Goal: Task Accomplishment & Management: Manage account settings

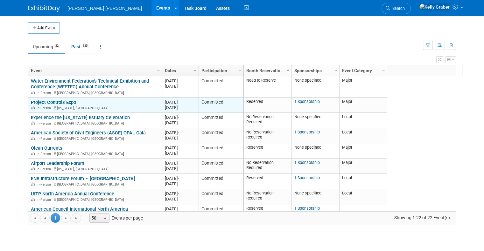
click at [94, 103] on div "Project Controls Expo In-Person Washington, DC" at bounding box center [95, 105] width 128 height 11
click at [62, 102] on link "Project Controls Expo" at bounding box center [53, 103] width 45 height 6
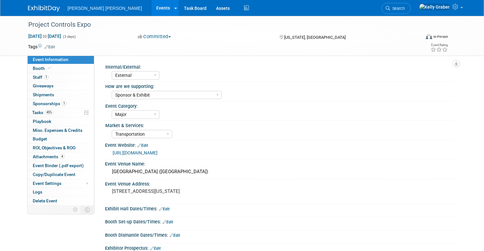
select select "External"
select select "Sponsor & Exhibit"
select select "Major"
select select "Transportation"
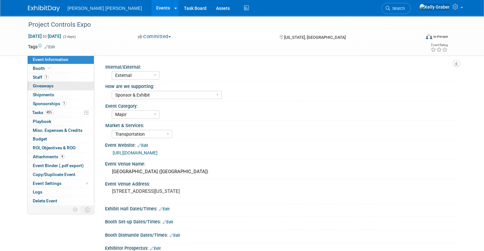
click at [33, 84] on span "Giveaways 0" at bounding box center [43, 85] width 21 height 5
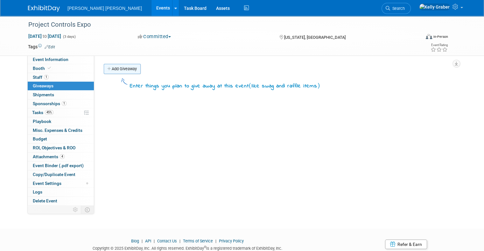
click at [113, 67] on link "Add Giveaway" at bounding box center [122, 69] width 37 height 10
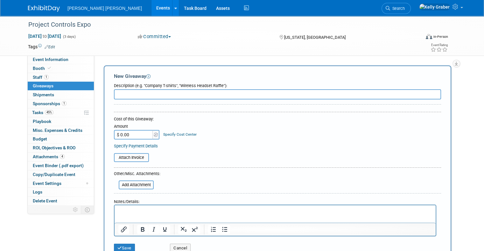
click at [126, 96] on input "text" at bounding box center [277, 94] width 327 height 10
type input "AIA Store Order"
click at [129, 154] on input "file" at bounding box center [110, 158] width 76 height 8
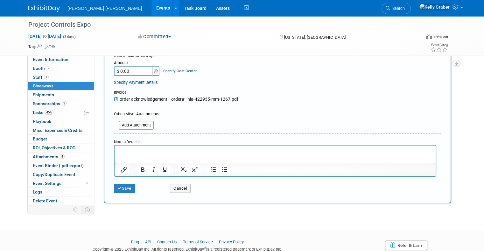
scroll to position [32, 0]
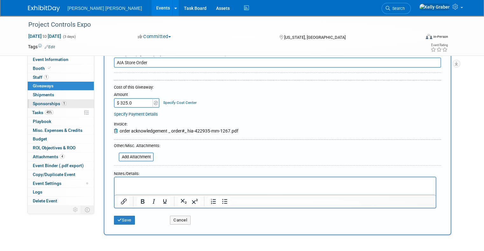
type input "$ 325.00"
click at [120, 222] on button "Save" at bounding box center [124, 220] width 21 height 9
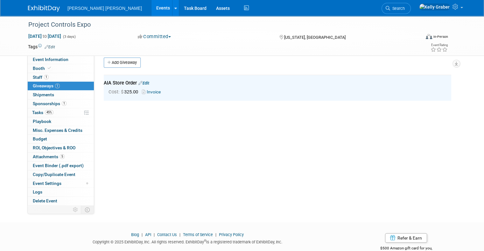
scroll to position [0, 0]
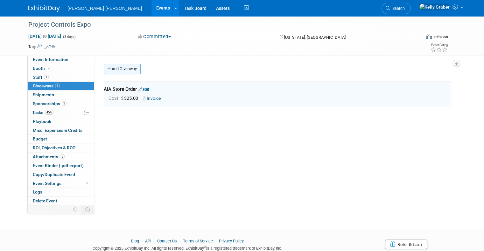
click at [123, 67] on link "Add Giveaway" at bounding box center [122, 69] width 37 height 10
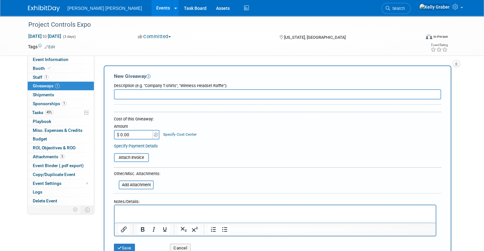
click at [136, 94] on input "text" at bounding box center [277, 94] width 327 height 10
type input "Leesburg Inventory"
click at [131, 135] on input "$ 0.00" at bounding box center [134, 135] width 40 height 10
click at [146, 211] on p "Rich Text Area. Press ALT-0 for help." at bounding box center [274, 211] width 313 height 6
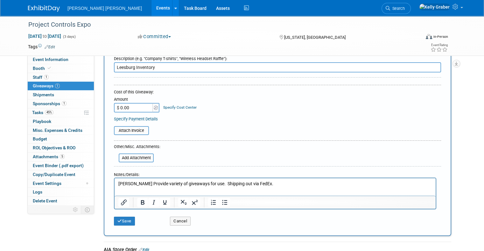
scroll to position [64, 0]
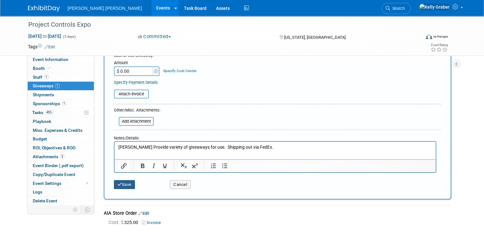
click at [117, 181] on button "Save" at bounding box center [124, 184] width 21 height 9
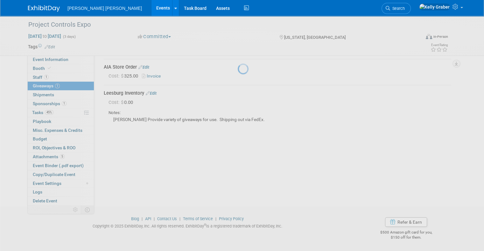
scroll to position [22, 0]
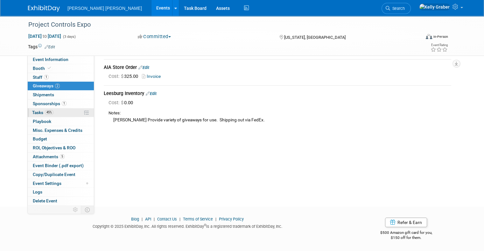
click at [53, 113] on link "45% Tasks 45%" at bounding box center [61, 112] width 66 height 9
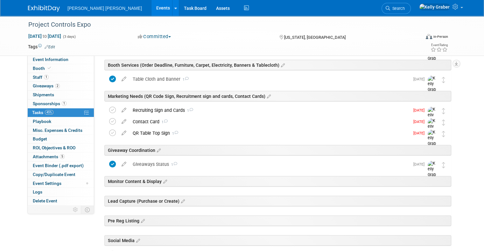
scroll to position [159, 0]
click at [164, 120] on div "Contact Card 1" at bounding box center [269, 121] width 280 height 11
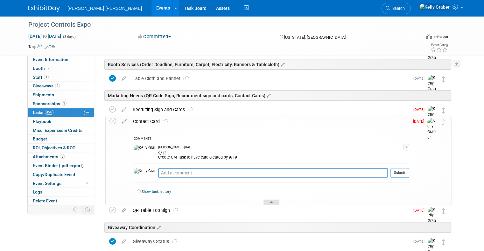
click at [266, 200] on div at bounding box center [271, 202] width 16 height 5
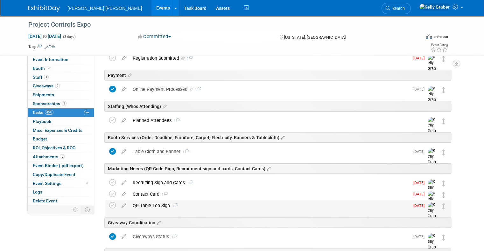
scroll to position [64, 0]
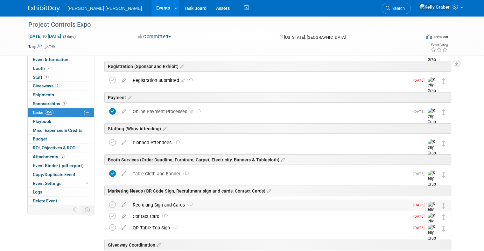
click at [189, 203] on icon at bounding box center [191, 204] width 4 height 3
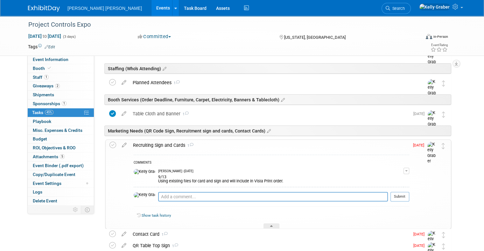
scroll to position [127, 0]
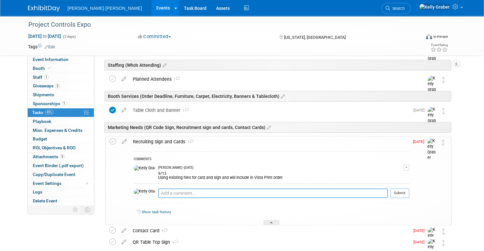
click at [168, 192] on textarea at bounding box center [273, 194] width 230 height 10
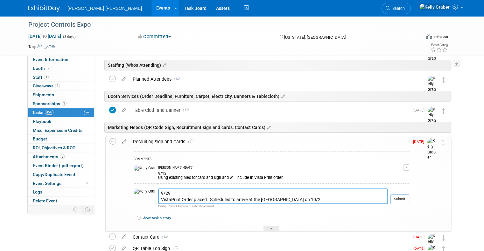
drag, startPoint x: 285, startPoint y: 199, endPoint x: 138, endPoint y: 195, distance: 147.6
click at [138, 195] on tr "9/29 VistaPrint Order placed. Scheduled to arrive at the [GEOGRAPHIC_DATA] on 1…" at bounding box center [271, 199] width 275 height 21
type textarea "9/29 VistaPrint Order placed. Scheduled to arrive at the [GEOGRAPHIC_DATA] on 1…"
click at [409, 200] on button "Submit" at bounding box center [399, 200] width 19 height 10
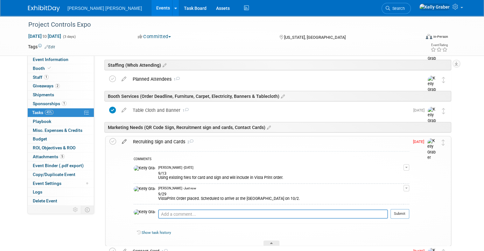
click at [119, 139] on icon at bounding box center [124, 140] width 11 height 8
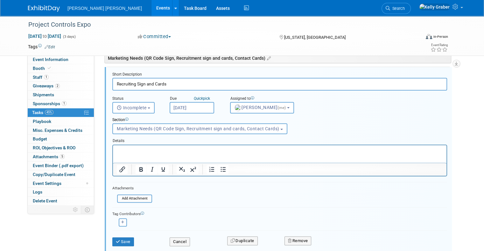
scroll to position [234, 0]
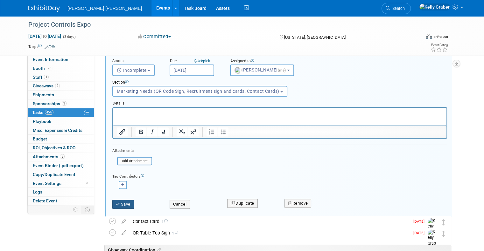
click at [124, 206] on button "Save" at bounding box center [123, 204] width 22 height 9
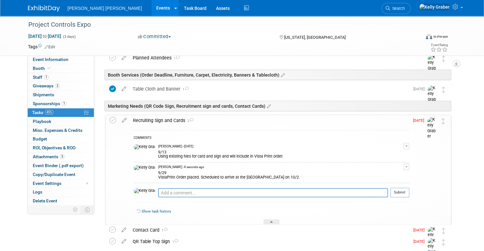
scroll to position [139, 0]
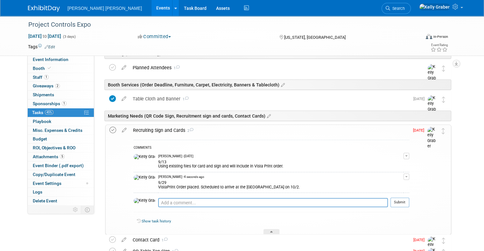
click at [109, 130] on icon at bounding box center [112, 130] width 7 height 7
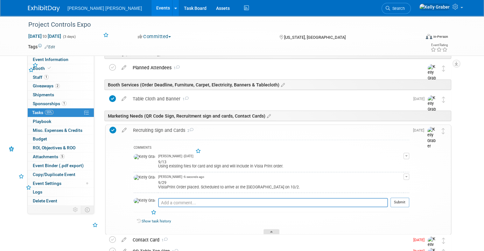
click at [273, 231] on div at bounding box center [271, 231] width 16 height 5
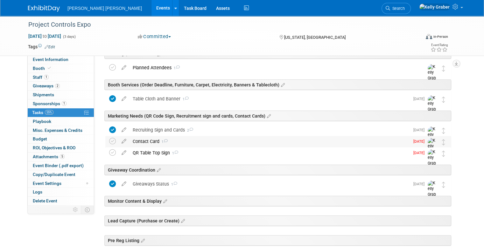
click at [149, 142] on div "Contact Card 1" at bounding box center [269, 141] width 280 height 11
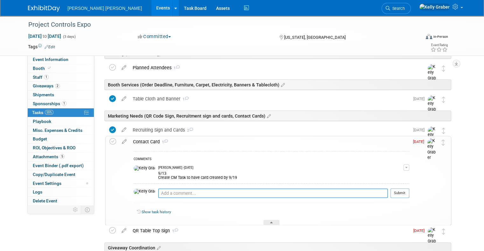
click at [158, 191] on textarea at bounding box center [273, 194] width 230 height 10
paste textarea "9/29 VistaPrint Order placed. Scheduled to arrive at the [GEOGRAPHIC_DATA] on 1…"
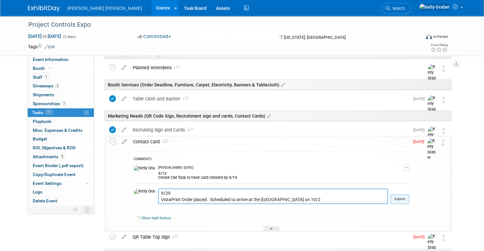
type textarea "9/29 VistaPrint Order placed. Scheduled to arrive at the [GEOGRAPHIC_DATA] on 1…"
click at [403, 198] on button "Submit" at bounding box center [399, 200] width 19 height 10
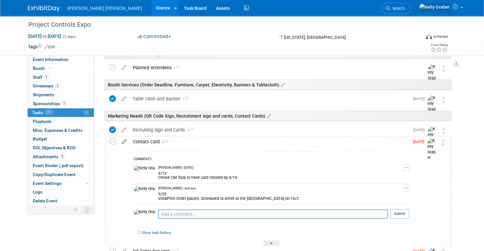
click at [119, 139] on icon at bounding box center [124, 140] width 11 height 8
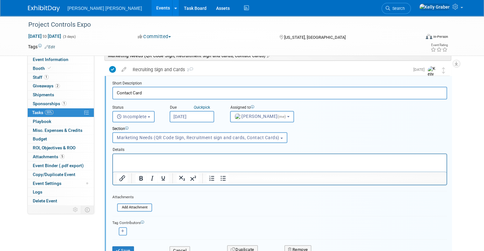
scroll to position [214, 0]
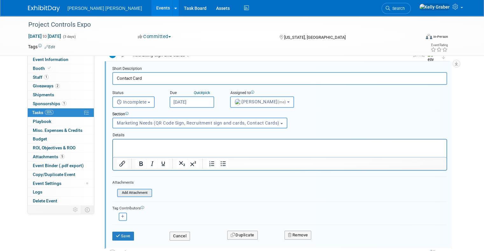
click at [128, 191] on input "file" at bounding box center [118, 192] width 65 height 7
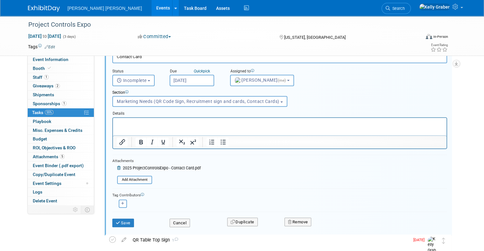
scroll to position [277, 0]
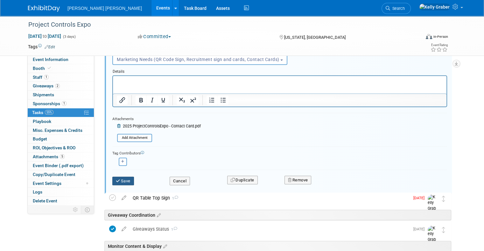
click at [119, 178] on button "Save" at bounding box center [123, 181] width 22 height 9
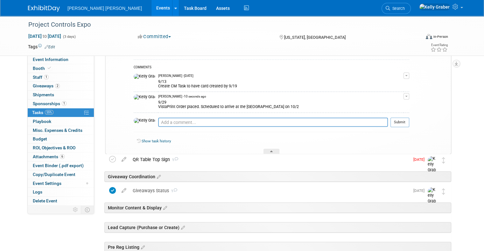
scroll to position [182, 0]
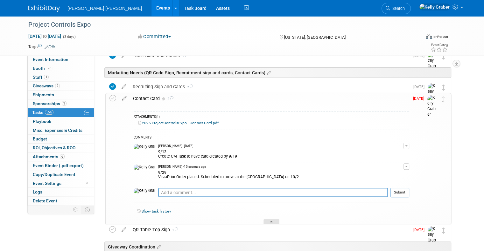
click at [267, 221] on div at bounding box center [271, 221] width 16 height 5
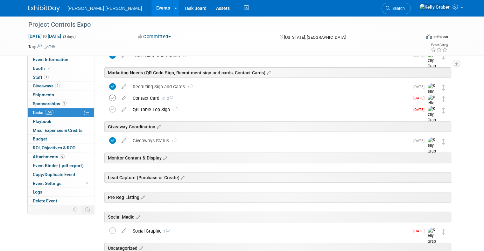
click at [109, 98] on icon at bounding box center [112, 98] width 7 height 7
click at [154, 113] on div "QR Table Top Sign 1" at bounding box center [269, 109] width 280 height 11
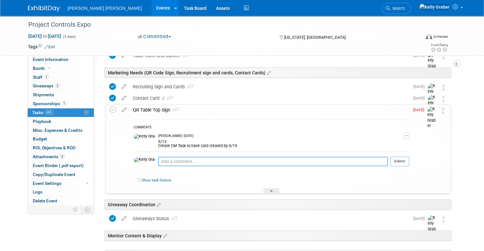
click at [165, 159] on textarea at bounding box center [273, 162] width 230 height 10
paste textarea "9/29 VistaPrint Order placed. Scheduled to arrive at the [GEOGRAPHIC_DATA] on 1…"
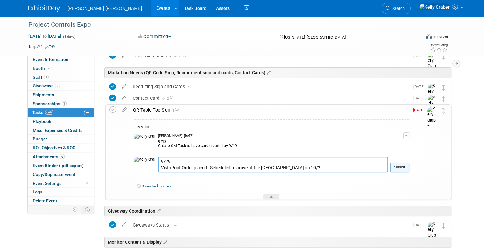
type textarea "9/29 VistaPrint Order placed. Scheduled to arrive at the [GEOGRAPHIC_DATA] on 1…"
click at [409, 165] on button "Submit" at bounding box center [399, 168] width 19 height 10
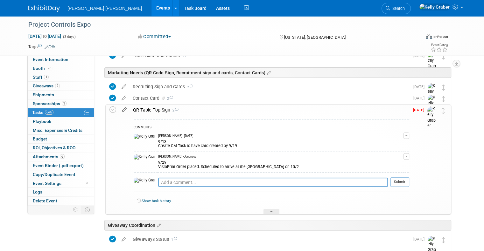
click at [119, 111] on icon at bounding box center [124, 109] width 11 height 8
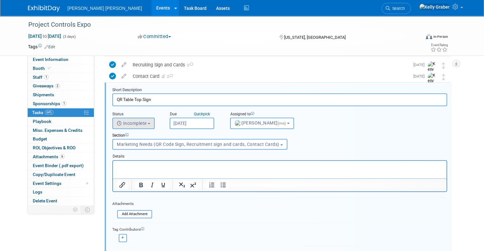
scroll to position [289, 0]
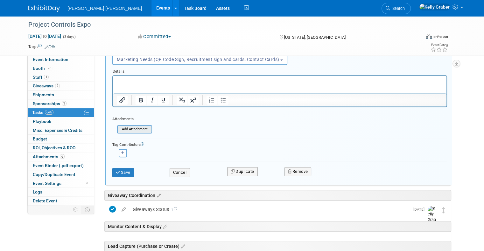
click at [124, 126] on input "file" at bounding box center [118, 129] width 65 height 7
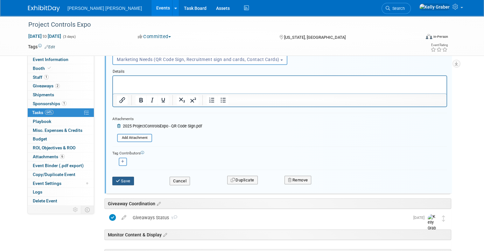
click at [116, 180] on button "Save" at bounding box center [123, 181] width 22 height 9
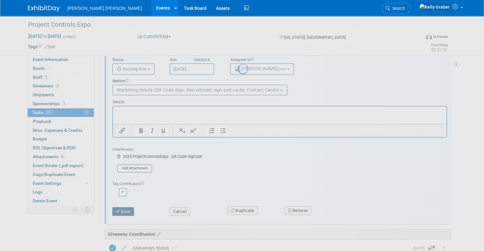
scroll to position [225, 0]
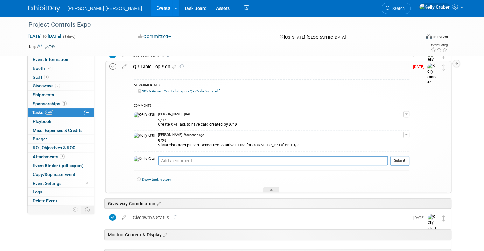
click at [109, 68] on icon at bounding box center [112, 66] width 7 height 7
click at [270, 189] on icon at bounding box center [271, 191] width 3 height 4
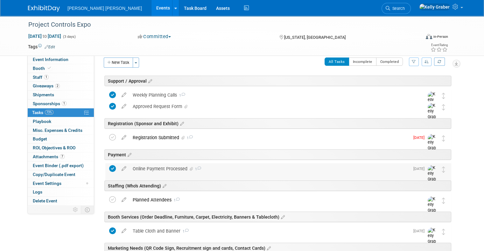
scroll to position [3, 0]
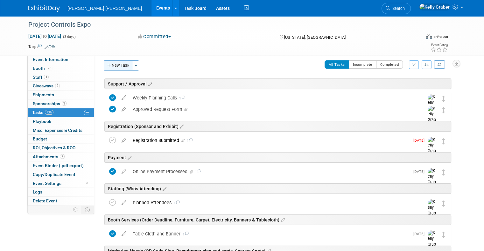
click at [112, 63] on button "New Task" at bounding box center [118, 65] width 29 height 10
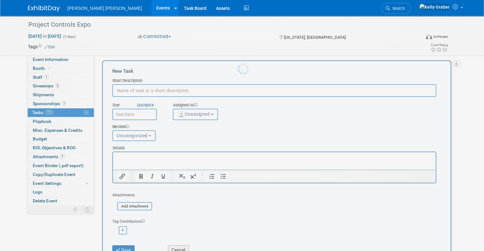
scroll to position [0, 0]
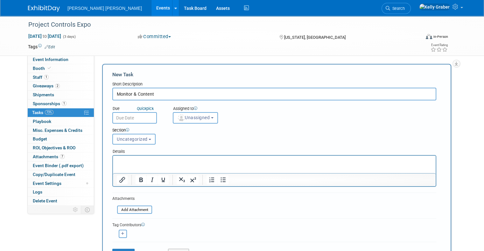
type input "Monitor & Content"
click at [133, 116] on input "text" at bounding box center [134, 117] width 45 height 11
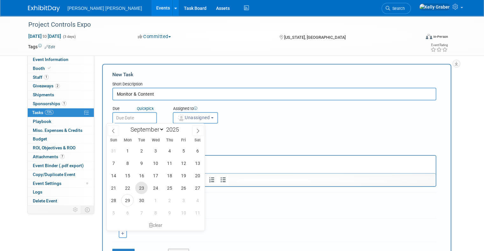
click at [140, 188] on span "23" at bounding box center [141, 188] width 12 height 12
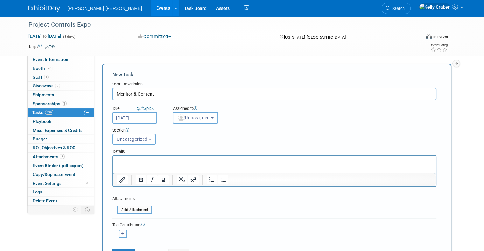
click at [132, 113] on input "[DATE]" at bounding box center [134, 117] width 45 height 11
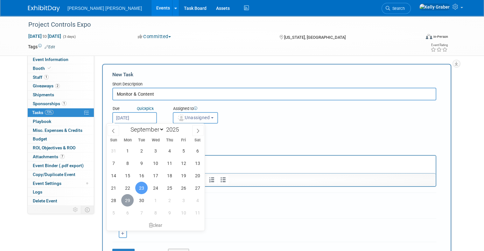
click at [127, 200] on span "29" at bounding box center [127, 200] width 12 height 12
type input "[DATE]"
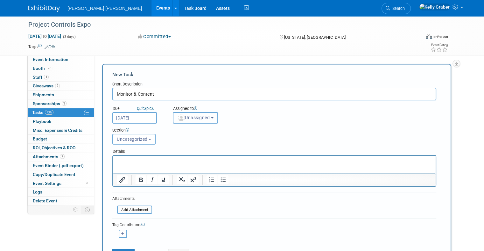
click at [185, 115] on span "Unassigned" at bounding box center [193, 117] width 32 height 5
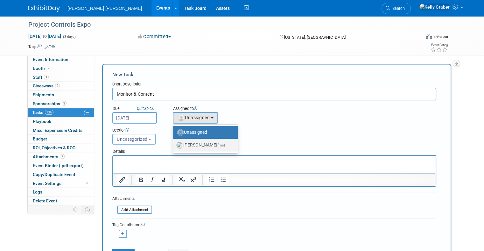
click at [189, 142] on label "[PERSON_NAME] (me)" at bounding box center [203, 145] width 55 height 10
click at [174, 142] on input "[PERSON_NAME] (me)" at bounding box center [172, 144] width 4 height 4
select select "ec37184c-c01f-4f21-939d-fe7fd02e2e7e"
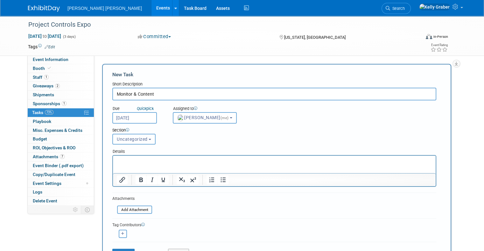
click at [127, 141] on button "Uncategorized" at bounding box center [133, 139] width 43 height 11
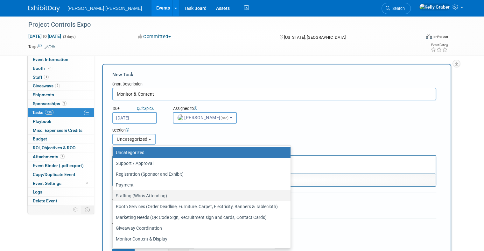
scroll to position [30, 0]
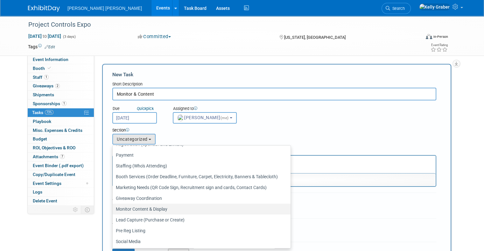
click at [126, 207] on label "Monitor Content & Display" at bounding box center [200, 209] width 168 height 8
click at [113, 207] on input "Monitor Content & Display" at bounding box center [111, 209] width 4 height 4
select select "11274708"
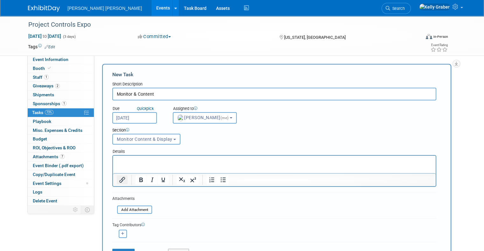
scroll to position [64, 0]
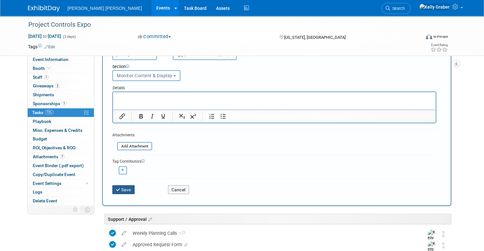
click at [119, 188] on button "Save" at bounding box center [123, 189] width 22 height 9
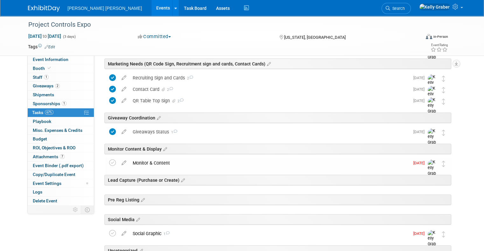
scroll to position [223, 0]
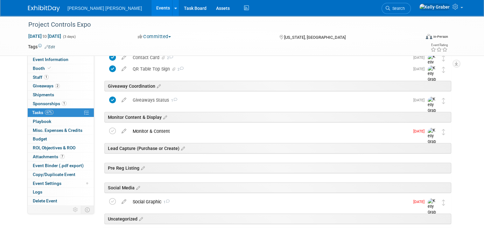
click at [146, 132] on div "Monitor & Content" at bounding box center [269, 131] width 280 height 11
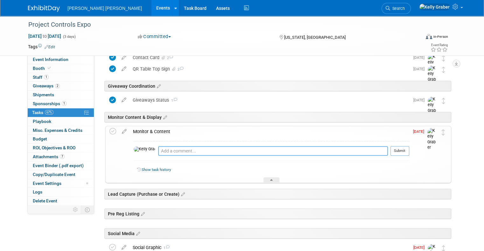
click at [158, 151] on textarea at bounding box center [273, 151] width 230 height 10
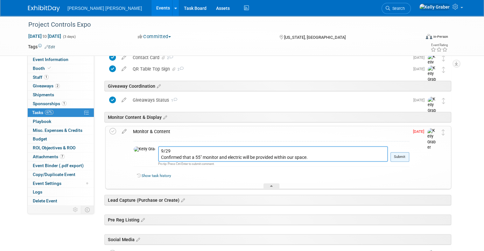
type textarea "9/29 Confirmed that a 55" monitor and electric will be provided within our spac…"
click at [400, 156] on button "Submit" at bounding box center [399, 157] width 19 height 10
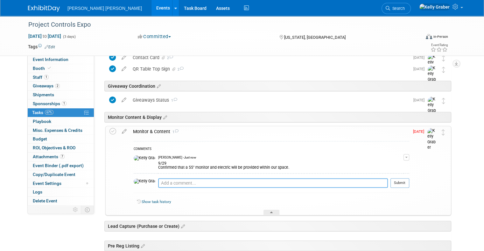
click at [160, 178] on textarea at bounding box center [273, 182] width 230 height 9
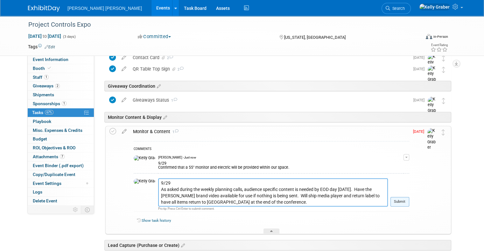
type textarea "9/29 As asked during the weekly planning calls, audience specific content is ne…"
click at [403, 200] on button "Submit" at bounding box center [399, 202] width 19 height 10
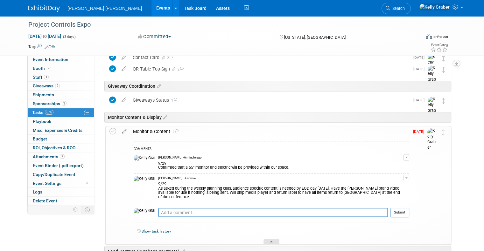
click at [268, 239] on div at bounding box center [271, 241] width 16 height 5
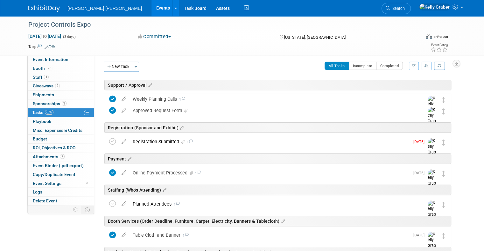
scroll to position [0, 0]
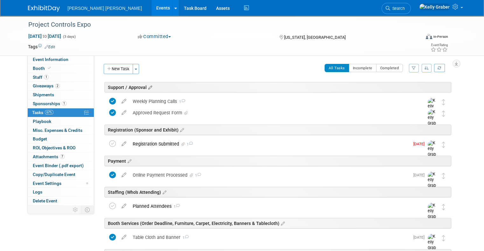
click at [147, 89] on icon at bounding box center [149, 88] width 5 height 6
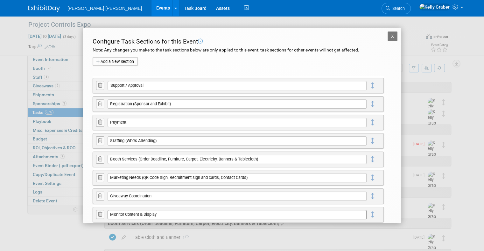
scroll to position [64, 0]
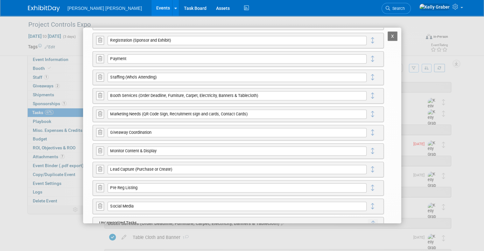
click at [99, 170] on icon at bounding box center [100, 169] width 4 height 5
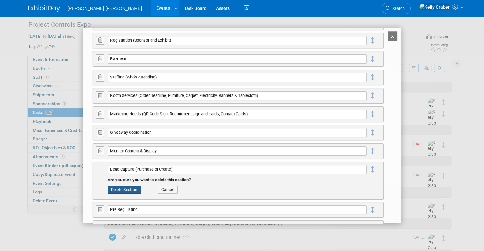
click at [122, 189] on button "Delete Section" at bounding box center [123, 190] width 33 height 8
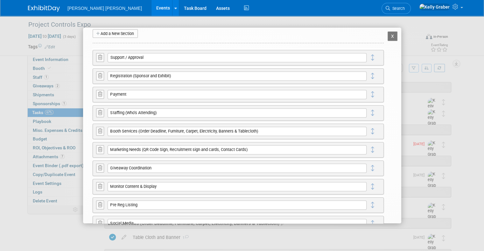
scroll to position [60, 0]
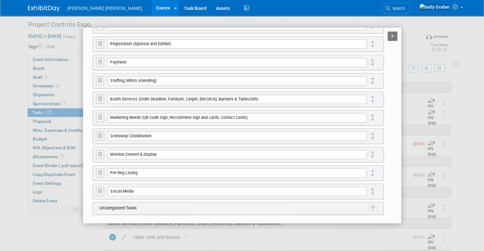
click at [101, 174] on icon at bounding box center [100, 172] width 4 height 5
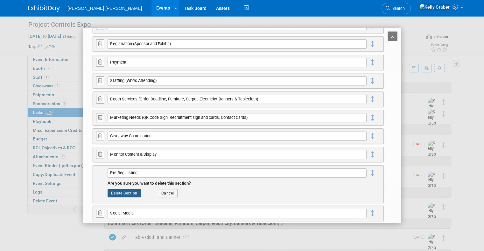
click at [128, 189] on button "Delete Section" at bounding box center [123, 193] width 33 height 8
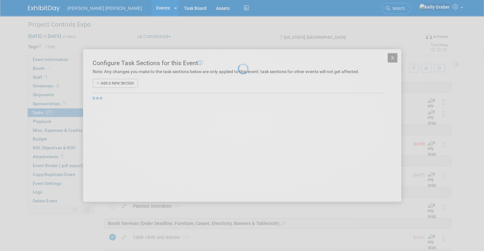
scroll to position [0, 0]
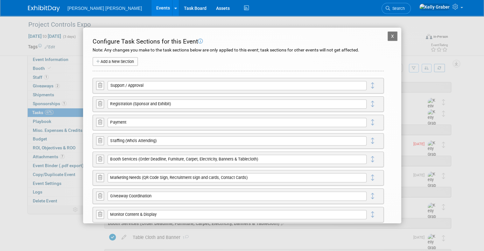
click at [387, 35] on button "X" at bounding box center [392, 36] width 10 height 10
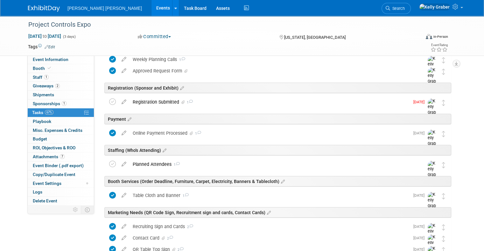
scroll to position [32, 0]
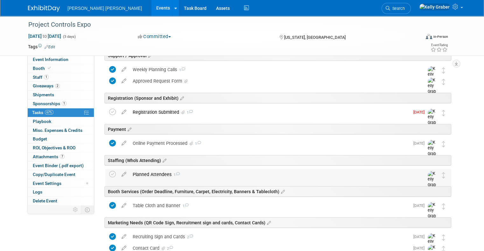
click at [202, 176] on div "Planned Attendees 1" at bounding box center [271, 174] width 285 height 11
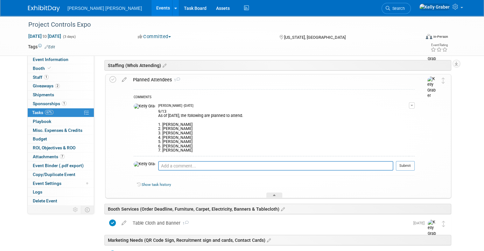
scroll to position [127, 0]
click at [196, 164] on textarea at bounding box center [275, 166] width 235 height 10
click at [170, 145] on div "9/13 As of [DATE], the following are planned to attend. 1. [PERSON_NAME] 2. [PE…" at bounding box center [283, 130] width 250 height 45
click at [158, 145] on div "9/13 As of [DATE], the following are planned to attend. 1. [PERSON_NAME] 2. [PE…" at bounding box center [283, 130] width 250 height 45
click at [163, 164] on textarea at bounding box center [275, 166] width 235 height 10
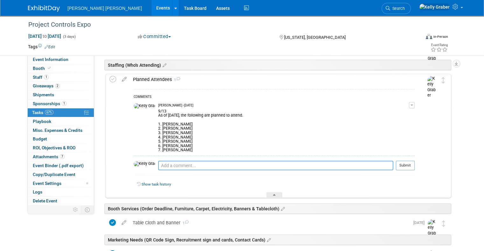
type textarea "m"
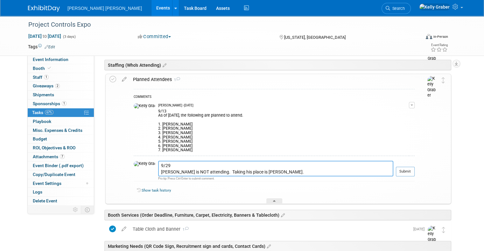
type textarea "9/29 [PERSON_NAME] is NOT attending. Taking his place is [PERSON_NAME]."
click at [414, 170] on button "Submit" at bounding box center [404, 172] width 19 height 10
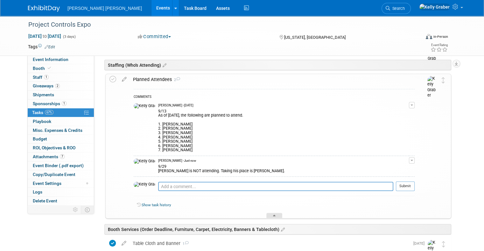
click at [274, 215] on icon at bounding box center [274, 217] width 3 height 4
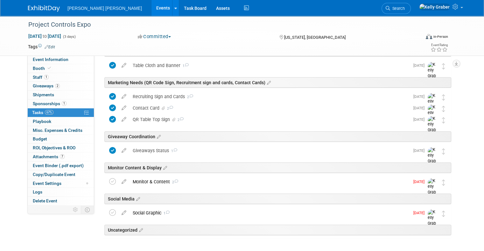
scroll to position [198, 0]
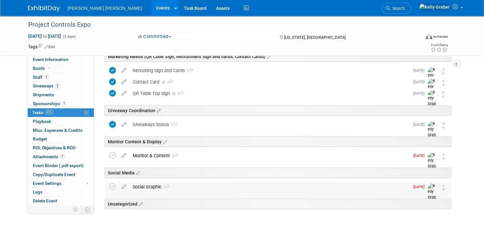
click at [148, 184] on div "Social Graphic 1" at bounding box center [269, 187] width 280 height 11
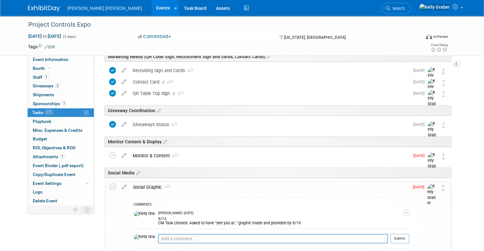
click at [163, 234] on td "Pro tip: Press Ctrl-Enter to submit comment." at bounding box center [273, 241] width 230 height 15
click at [163, 240] on textarea at bounding box center [273, 239] width 230 height 10
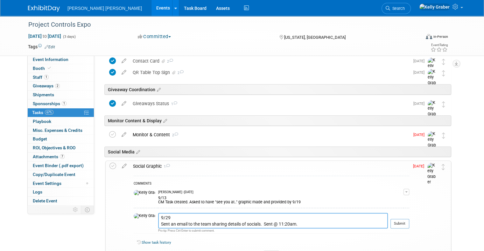
scroll to position [262, 0]
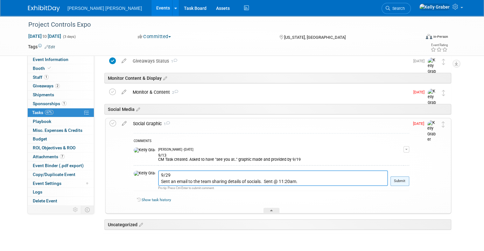
type textarea "9/29 Sent an email to the team sharing details of socials. Sent @ 11:20am."
click at [403, 180] on button "Submit" at bounding box center [399, 181] width 19 height 10
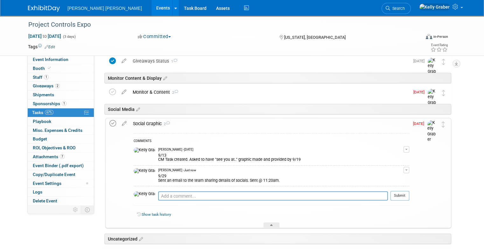
click at [109, 125] on icon at bounding box center [112, 123] width 7 height 7
click at [269, 223] on div at bounding box center [271, 225] width 16 height 5
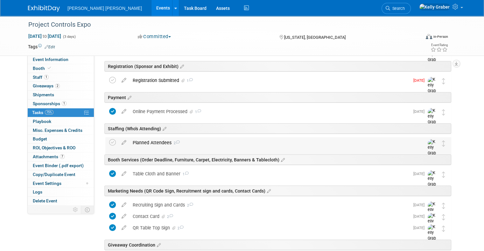
scroll to position [71, 0]
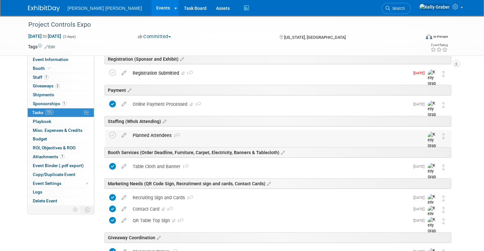
click at [171, 134] on span "2" at bounding box center [175, 136] width 8 height 4
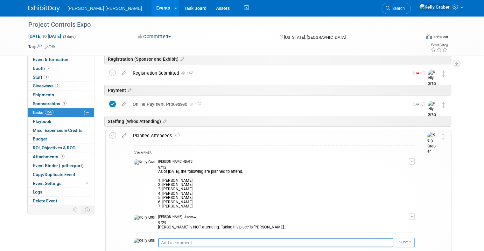
drag, startPoint x: 162, startPoint y: 207, endPoint x: 140, endPoint y: 180, distance: 34.7
click at [158, 180] on div "9/13 As of [DATE], the following are planned to attend. 1. [PERSON_NAME] 2. [PE…" at bounding box center [283, 186] width 250 height 45
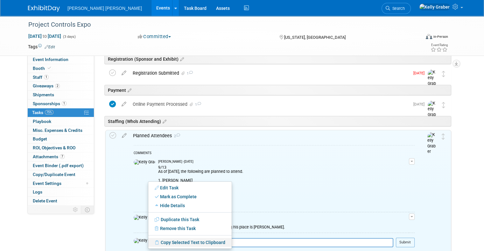
click at [182, 241] on link "Copy Selected Text to Clipboard" at bounding box center [189, 242] width 83 height 9
copy div "1. [PERSON_NAME] 2. [PERSON_NAME] 3. [PERSON_NAME] 4. [PERSON_NAME] 5. [PERSON_…"
